Goal: Task Accomplishment & Management: Use online tool/utility

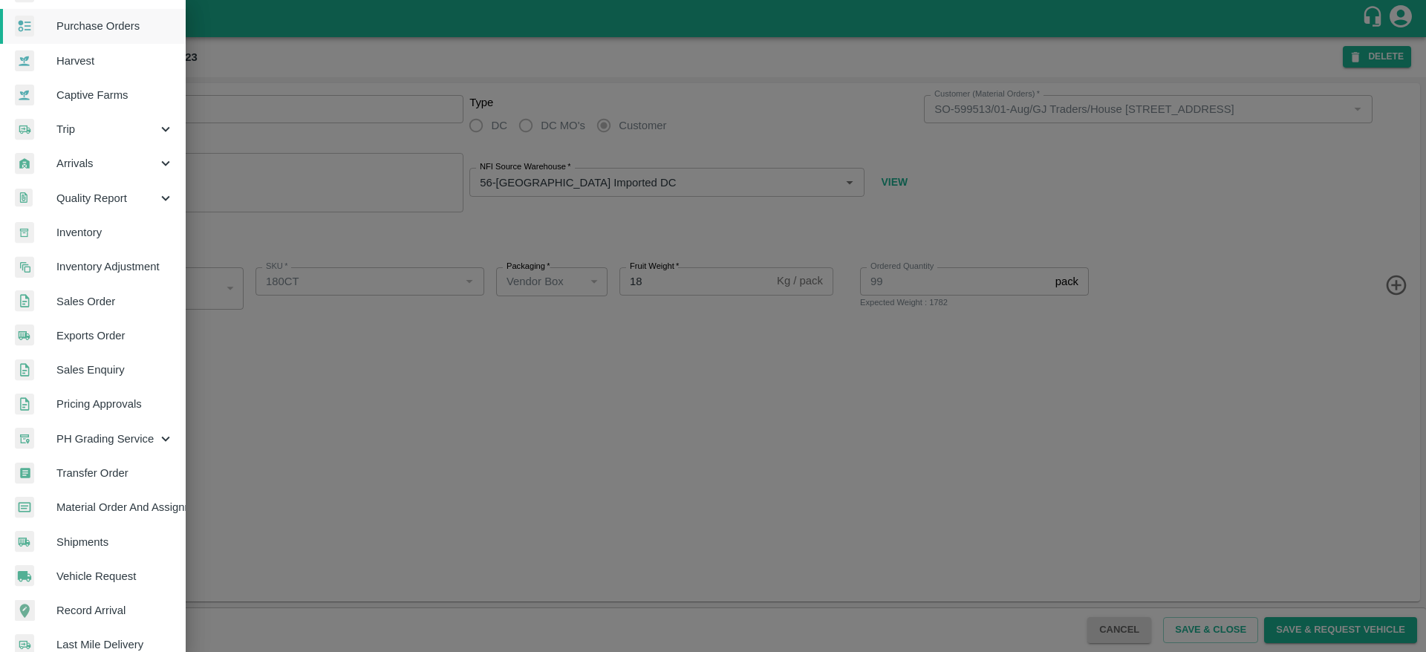
scroll to position [56, 0]
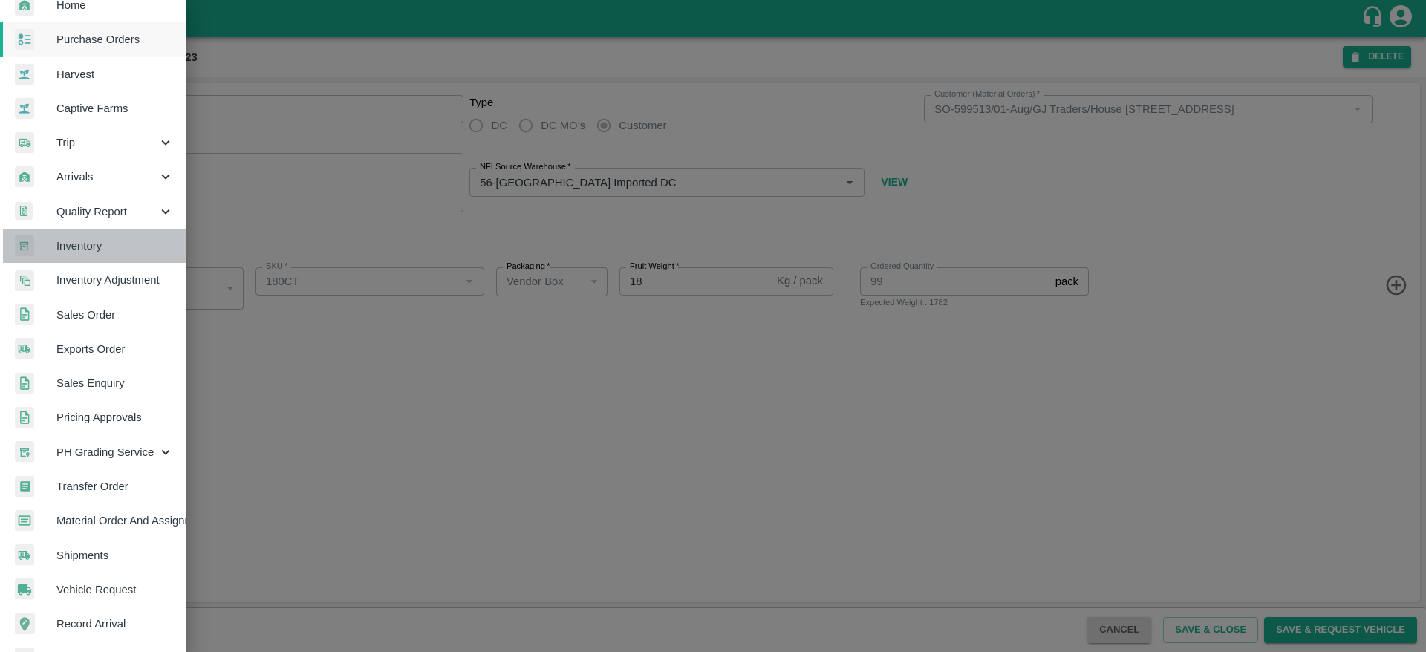
click at [115, 251] on span "Inventory" at bounding box center [114, 246] width 117 height 16
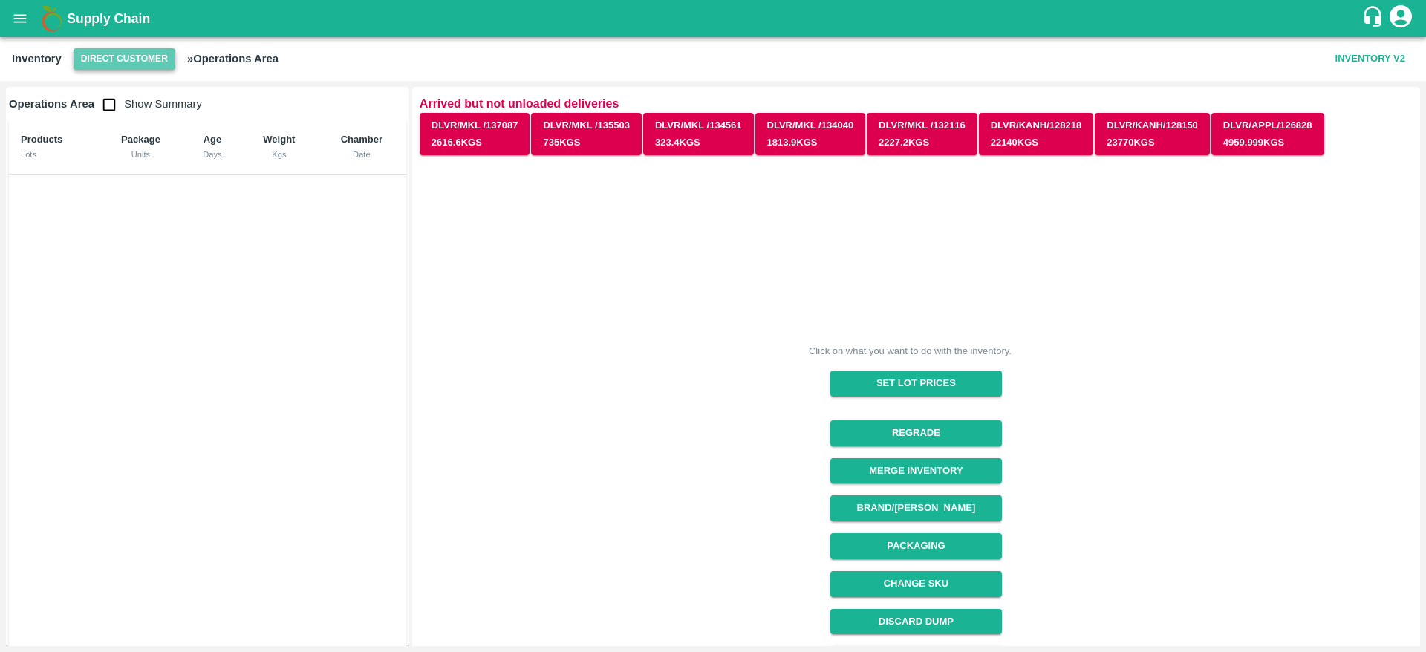
click at [151, 59] on button "Direct Customer" at bounding box center [125, 59] width 102 height 22
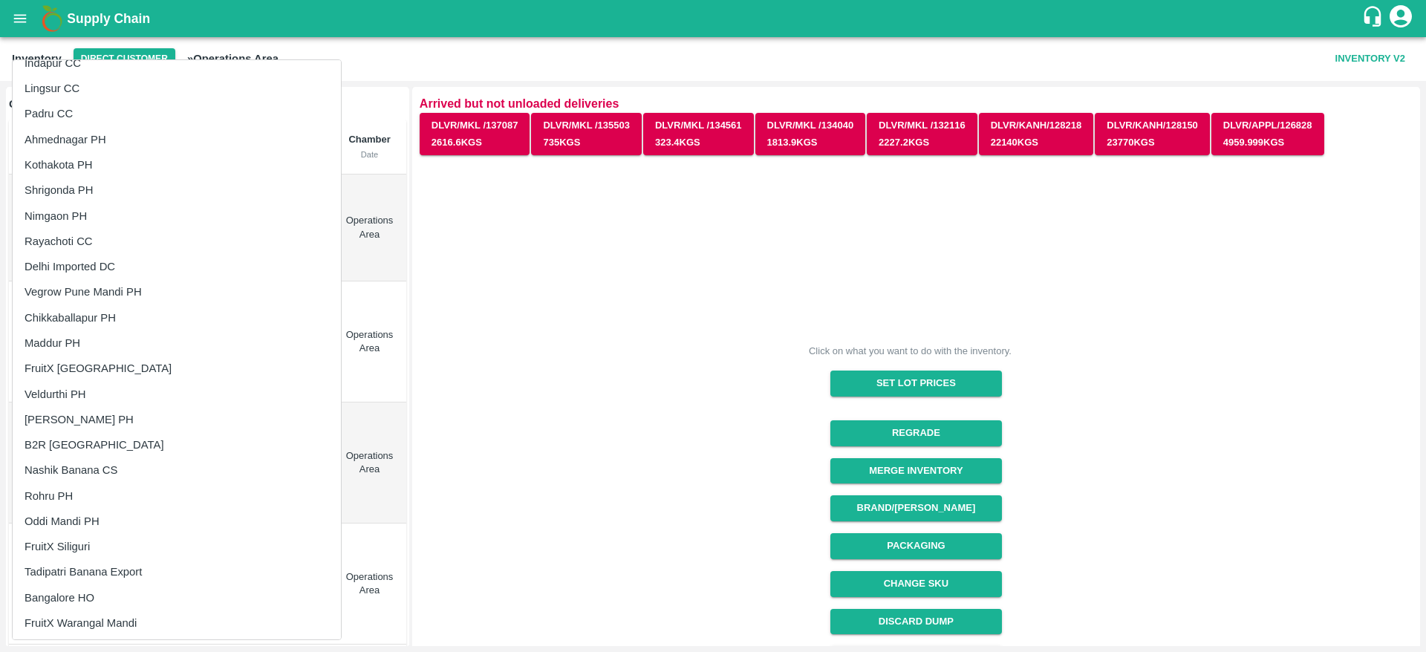
scroll to position [908, 0]
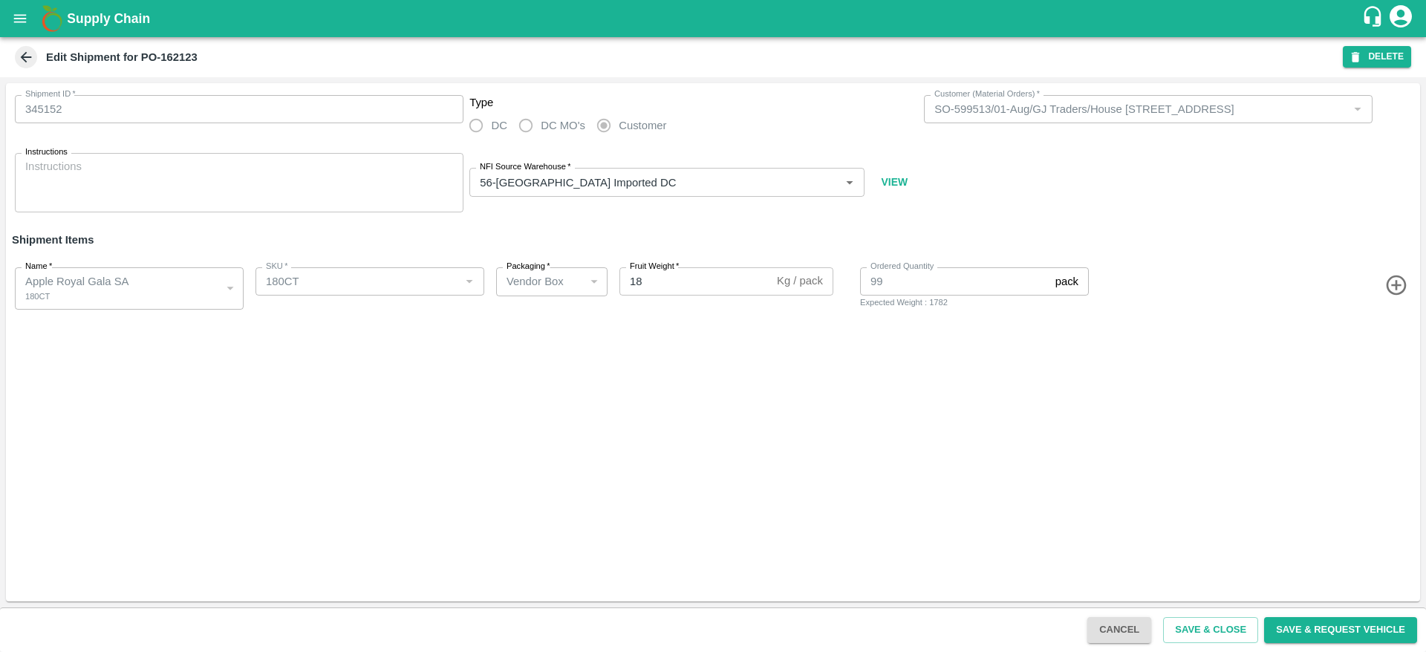
click at [24, 20] on icon "open drawer" at bounding box center [20, 18] width 16 height 16
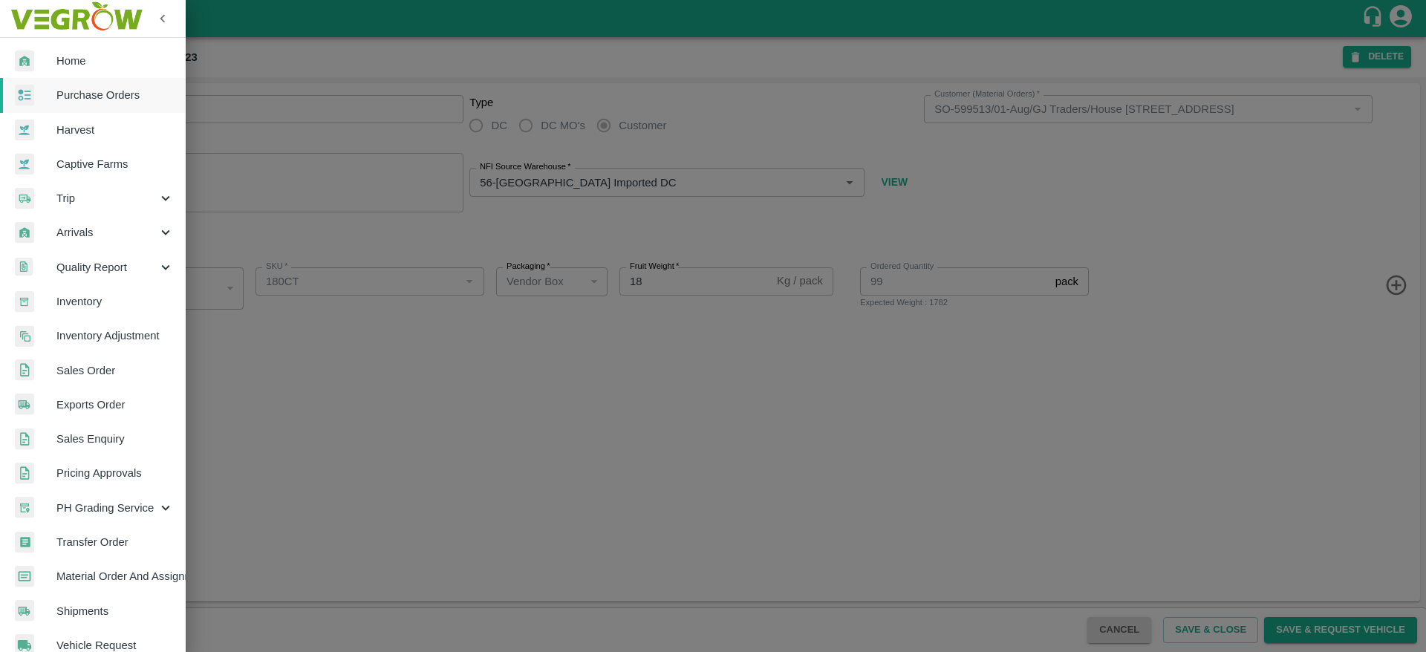
click at [84, 312] on link "Inventory" at bounding box center [93, 301] width 186 height 34
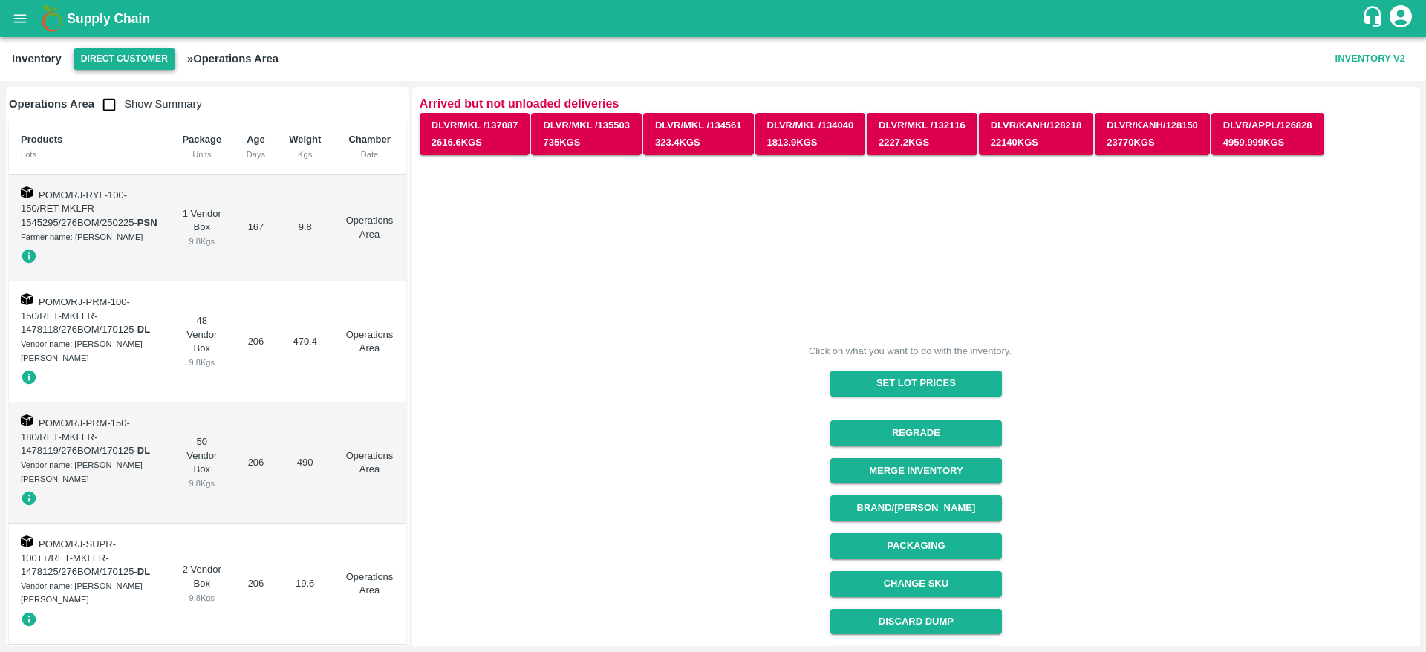
click at [157, 57] on button "Direct Customer" at bounding box center [125, 59] width 102 height 22
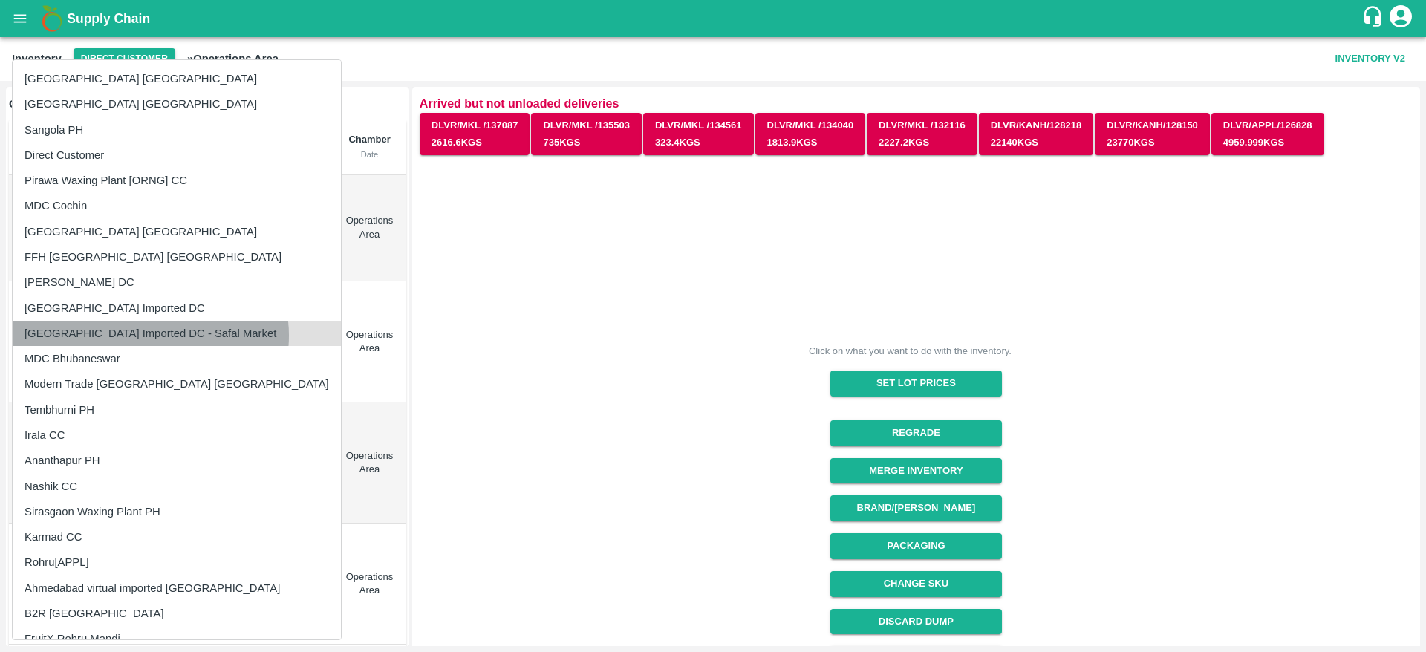
click at [150, 336] on li "[GEOGRAPHIC_DATA] Imported DC - Safal Market" at bounding box center [177, 333] width 328 height 25
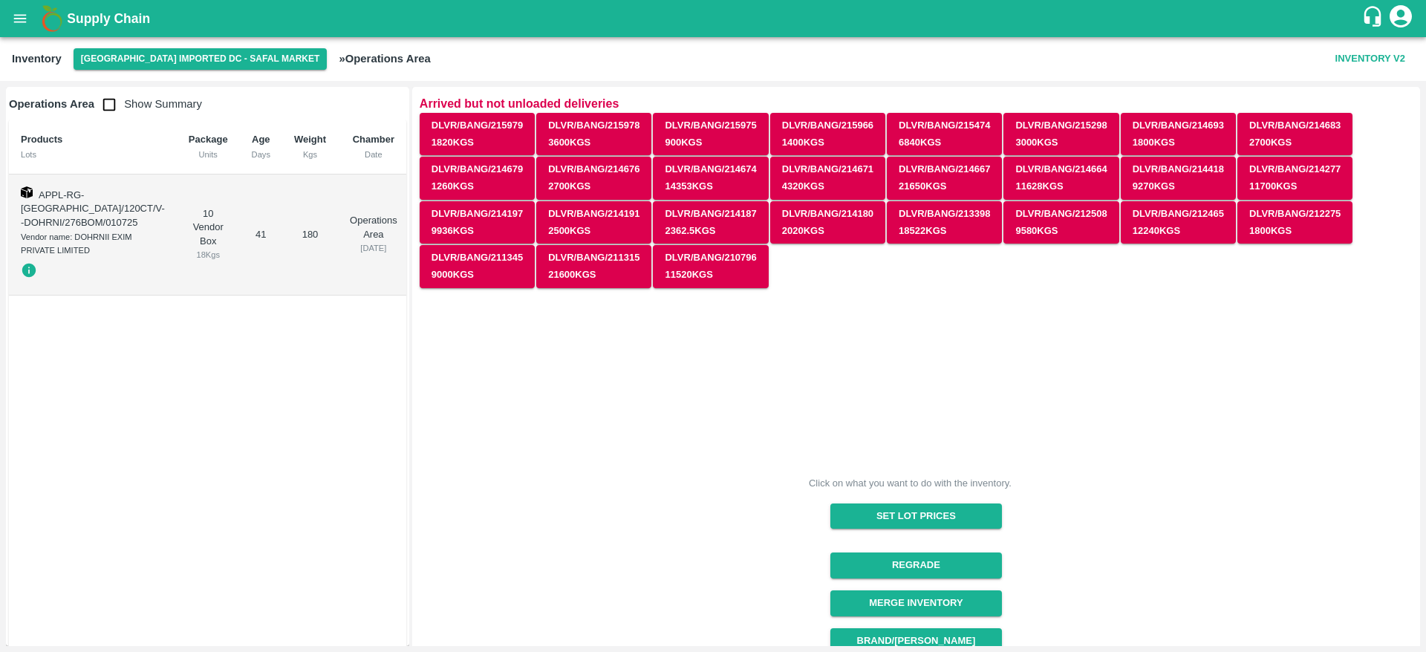
scroll to position [316, 0]
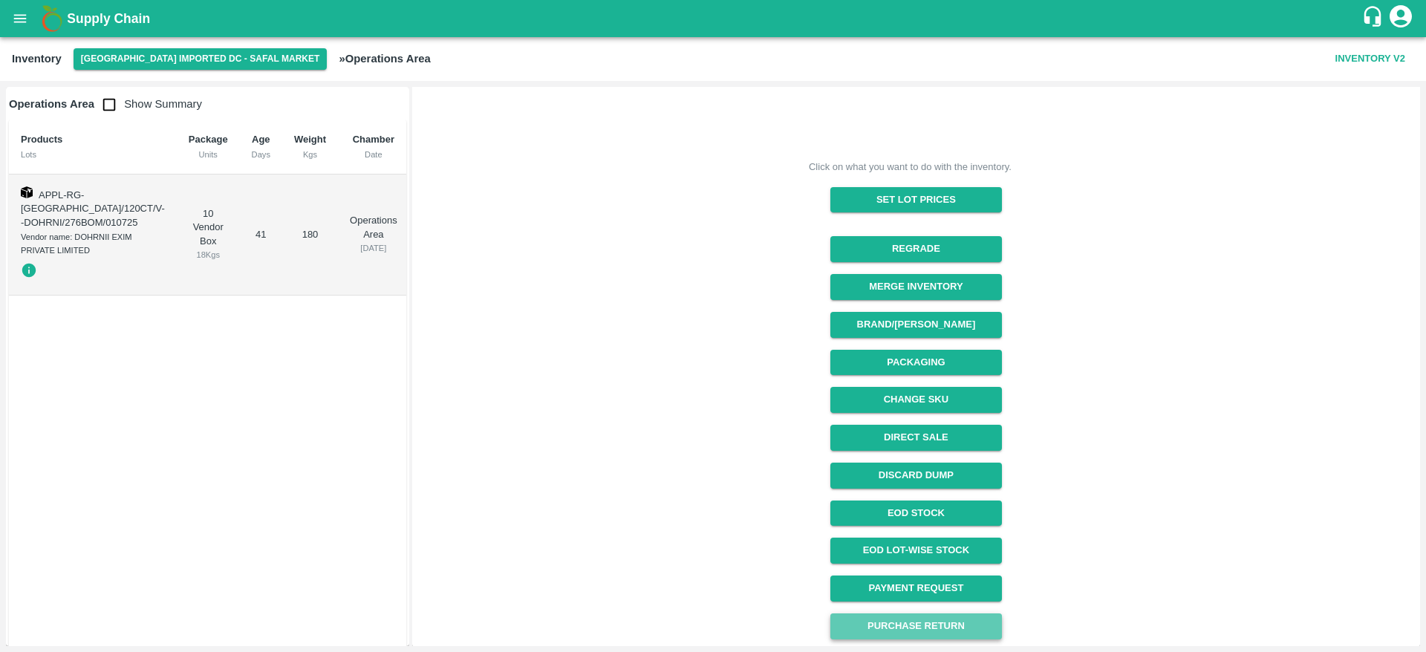
click at [881, 629] on button "Purchase Return" at bounding box center [916, 627] width 172 height 26
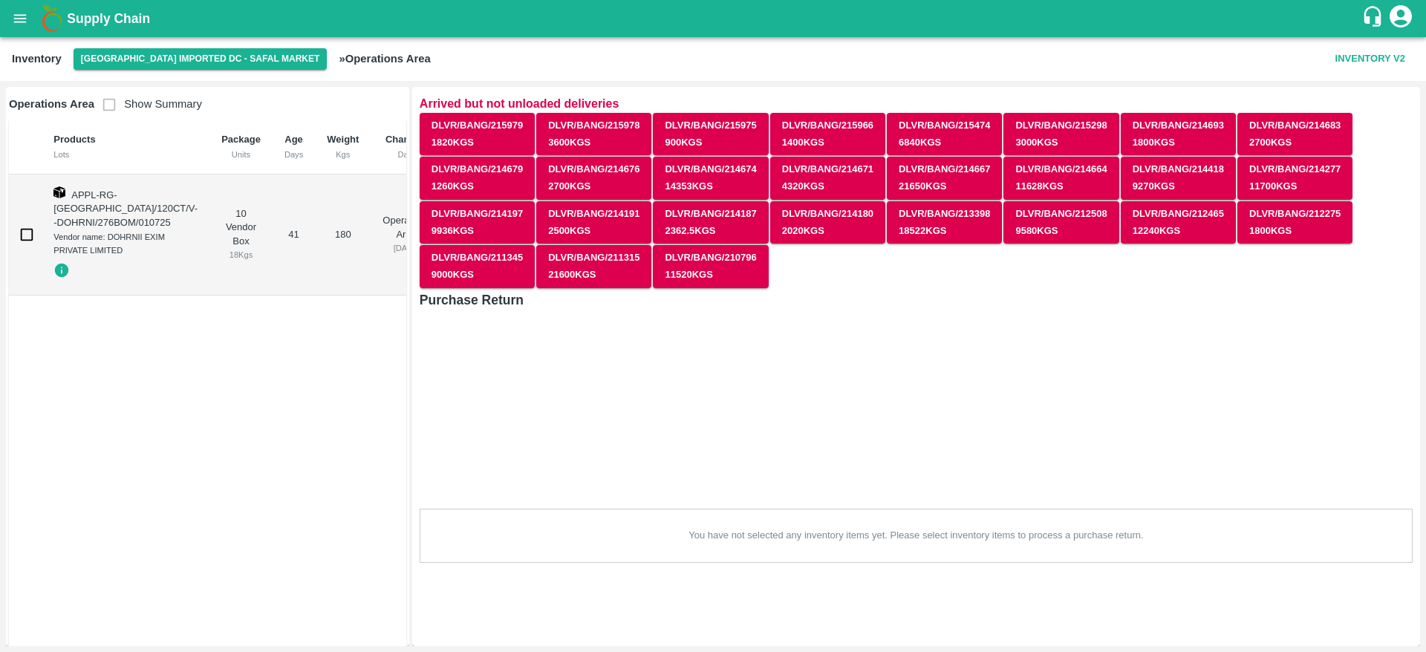
click at [660, 400] on div "Purchase Return You have not selected any inventory items yet. Please select in…" at bounding box center [916, 426] width 993 height 273
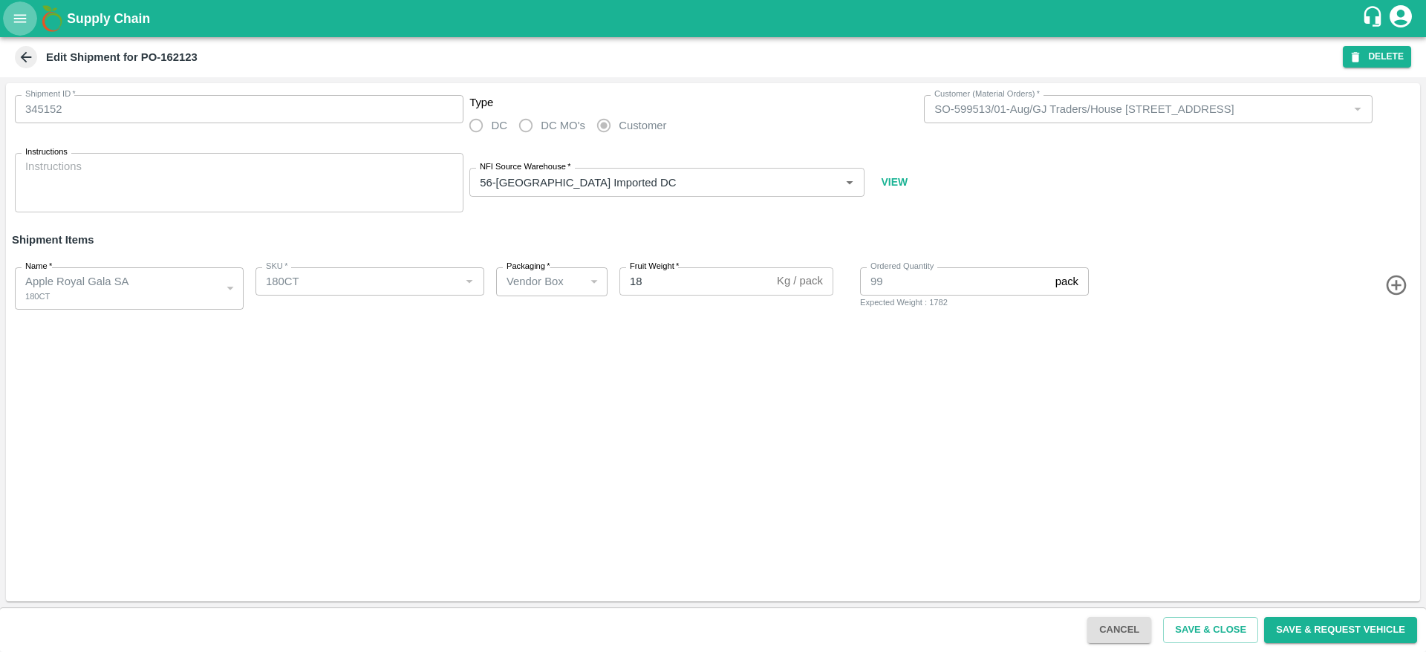
click at [16, 5] on button "open drawer" at bounding box center [20, 18] width 34 height 34
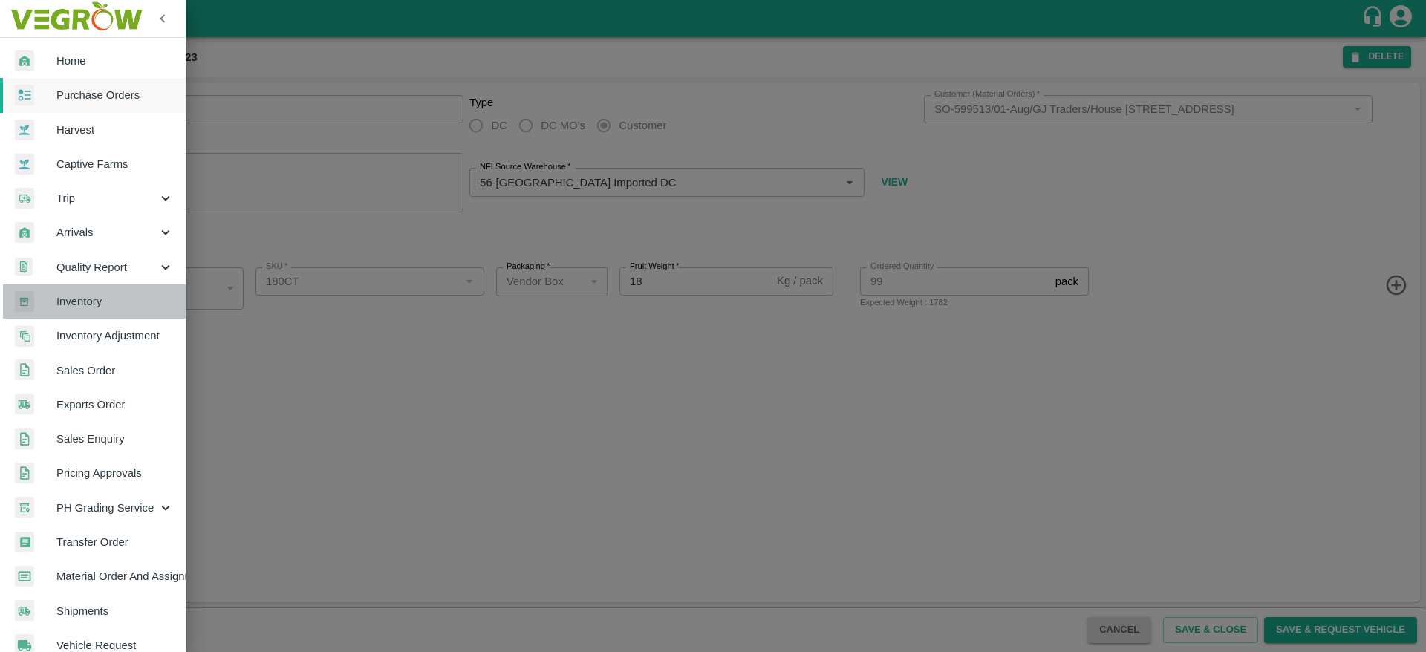
click at [129, 310] on link "Inventory" at bounding box center [93, 301] width 186 height 34
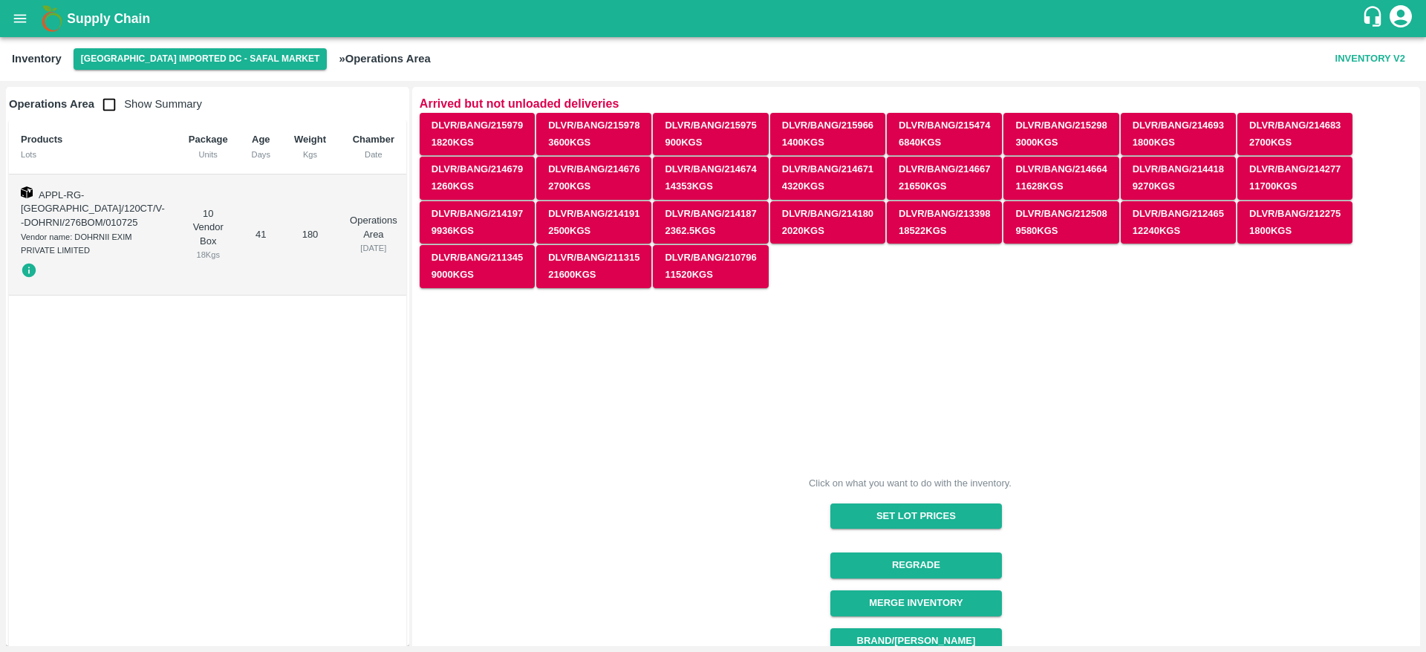
scroll to position [316, 0]
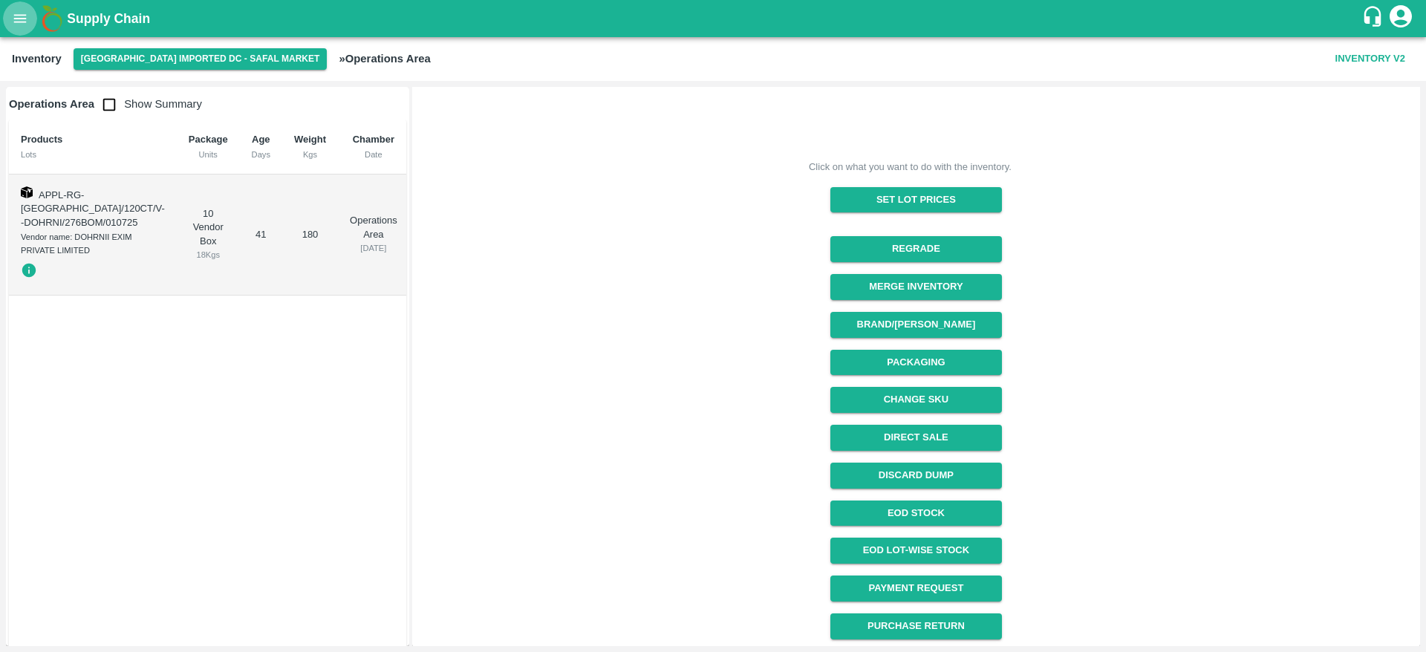
click at [36, 19] on button "open drawer" at bounding box center [20, 18] width 34 height 34
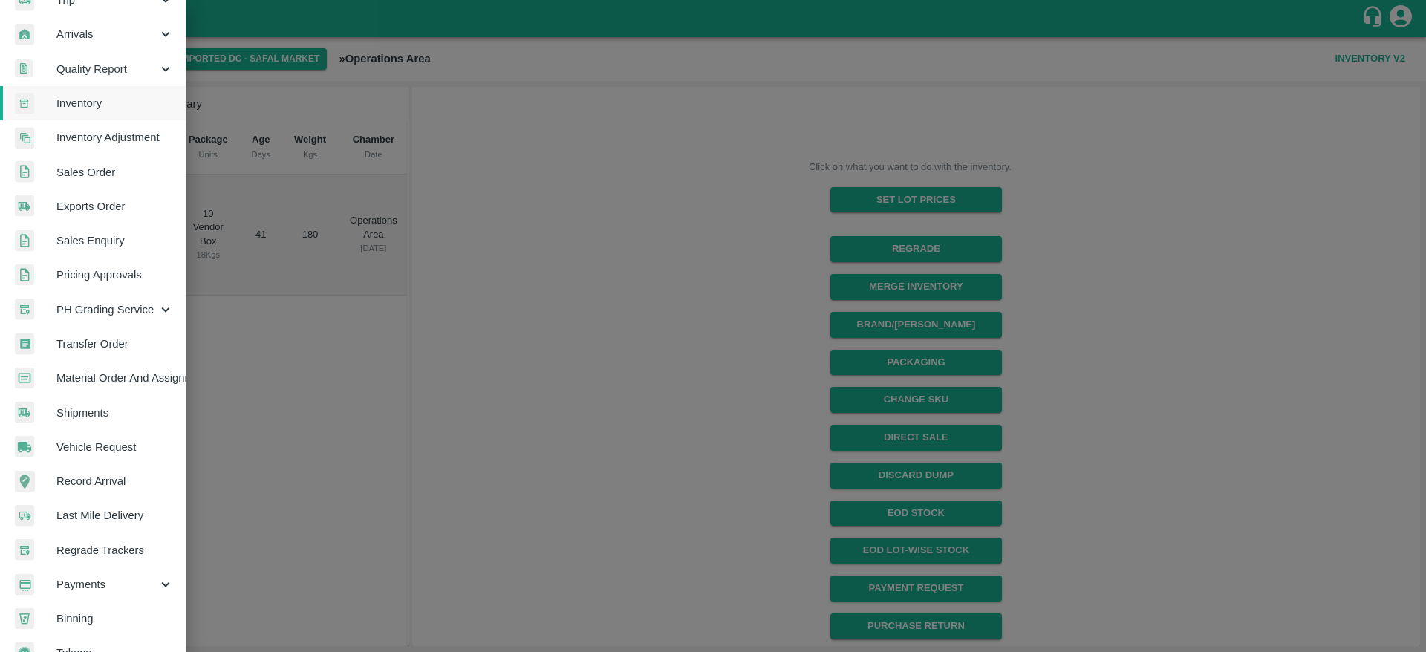
scroll to position [229, 0]
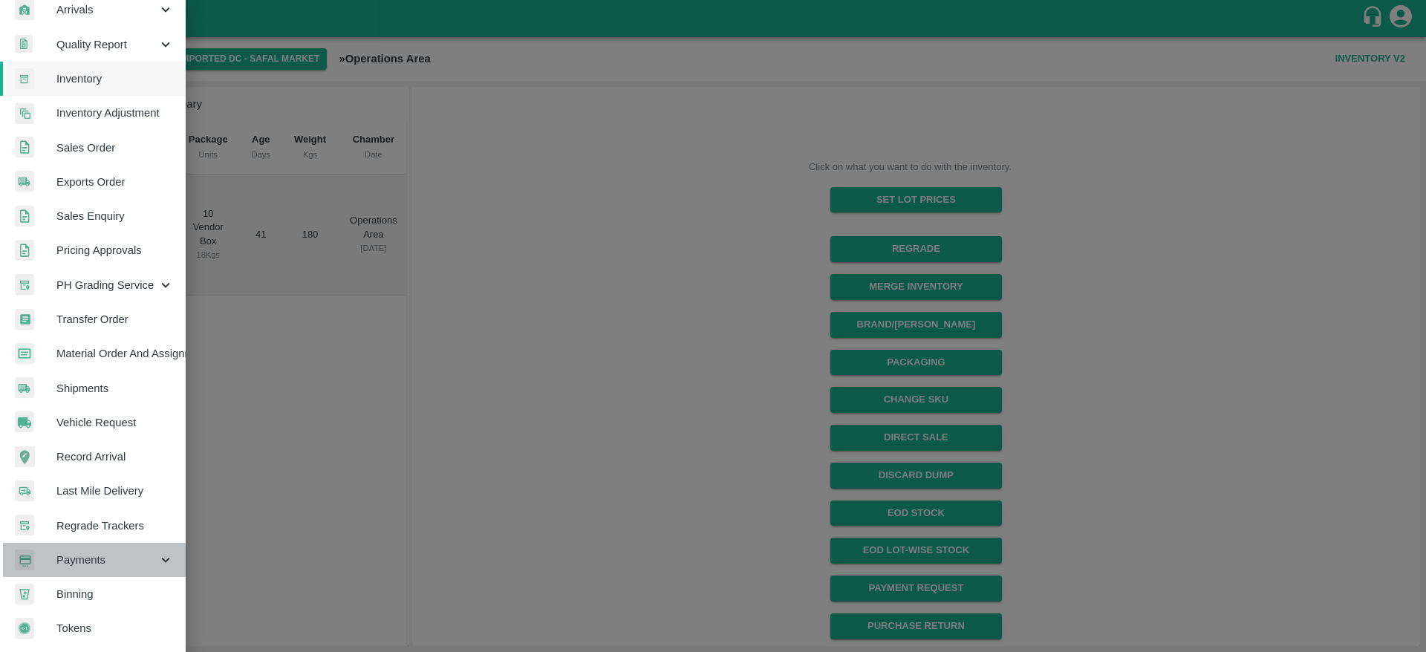
click at [126, 559] on span "Payments" at bounding box center [106, 560] width 101 height 16
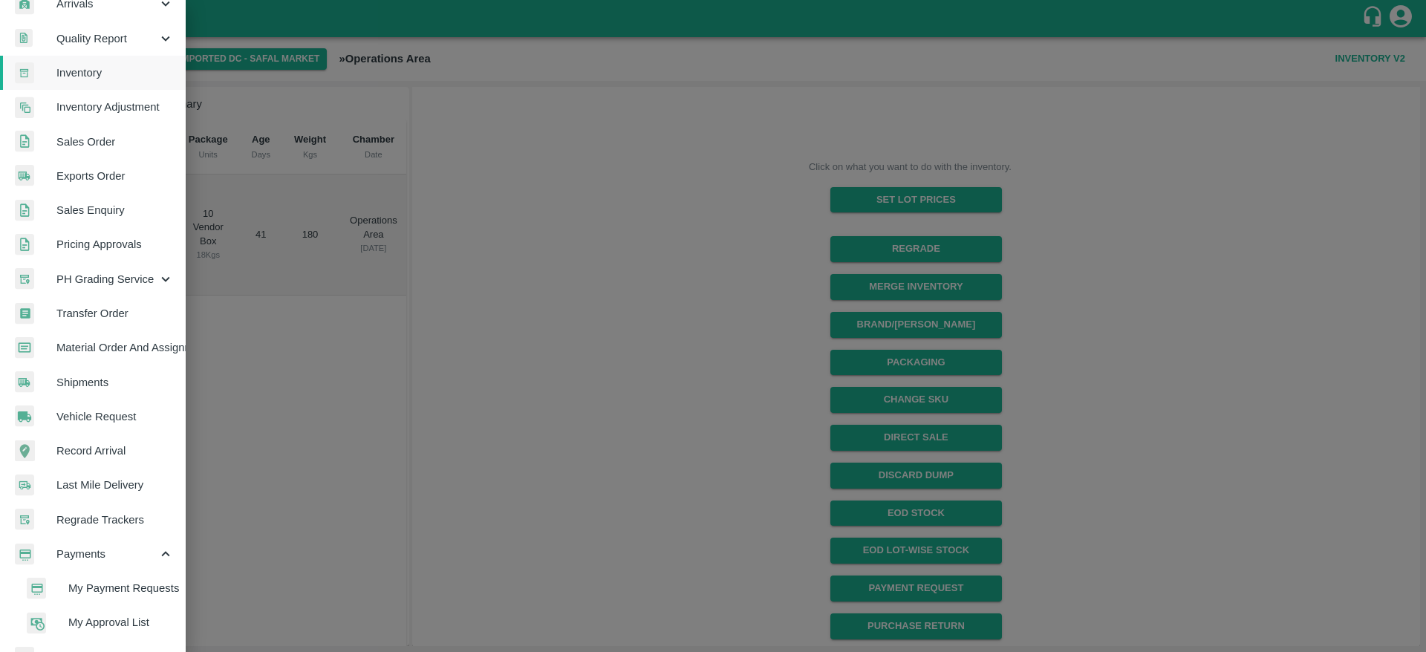
click at [724, 374] on div at bounding box center [713, 326] width 1426 height 652
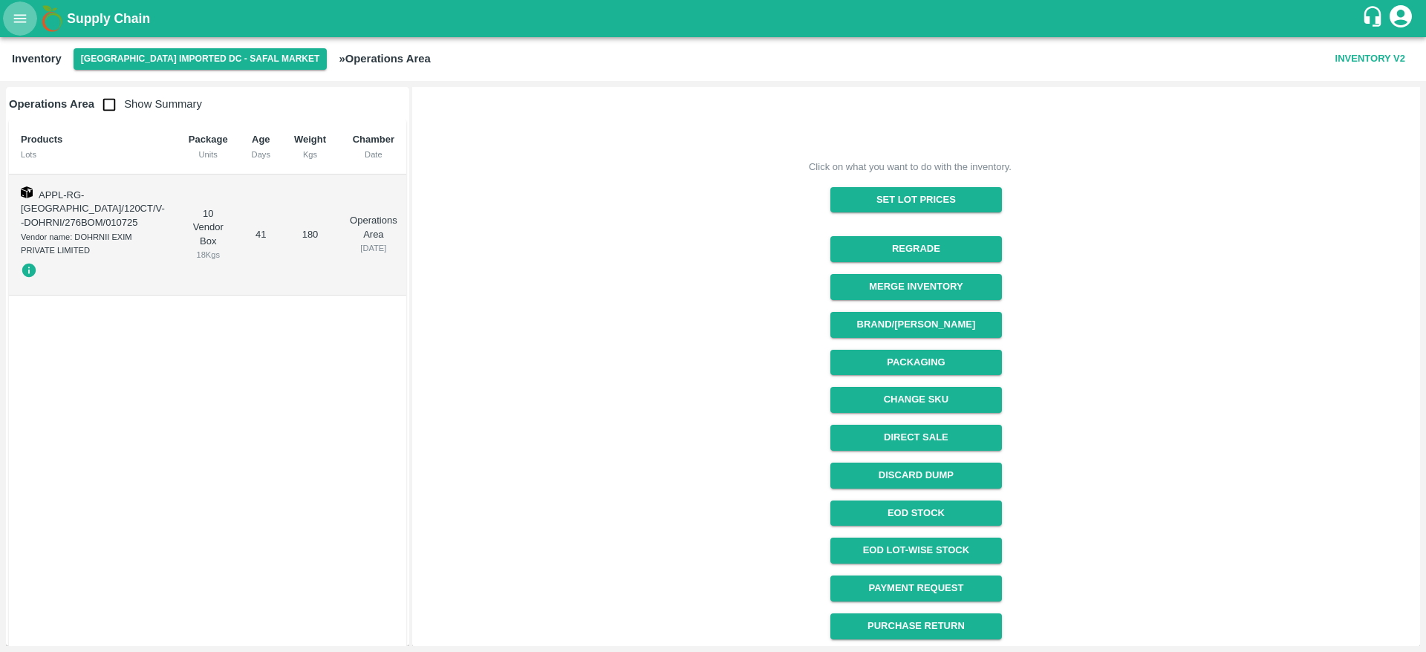
click at [7, 12] on button "open drawer" at bounding box center [20, 18] width 34 height 34
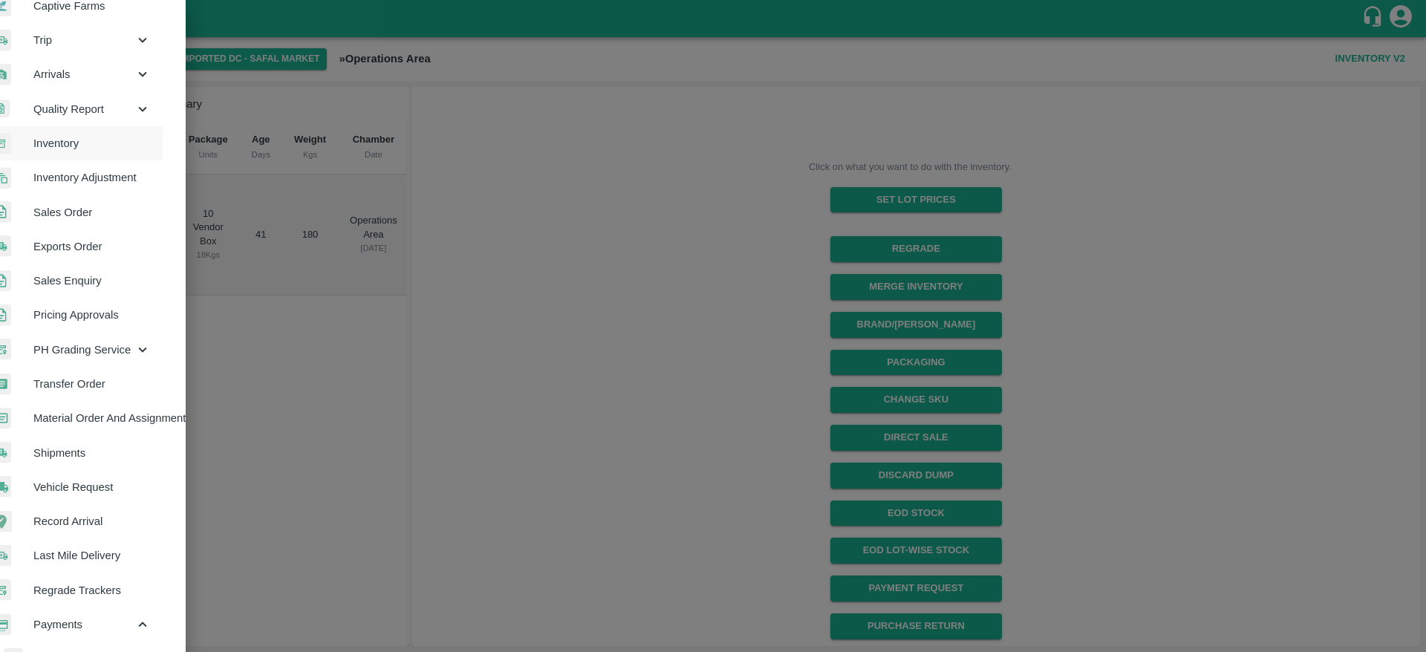
scroll to position [156, 27]
click at [637, 81] on div at bounding box center [713, 326] width 1426 height 652
